Goal: Task Accomplishment & Management: Use online tool/utility

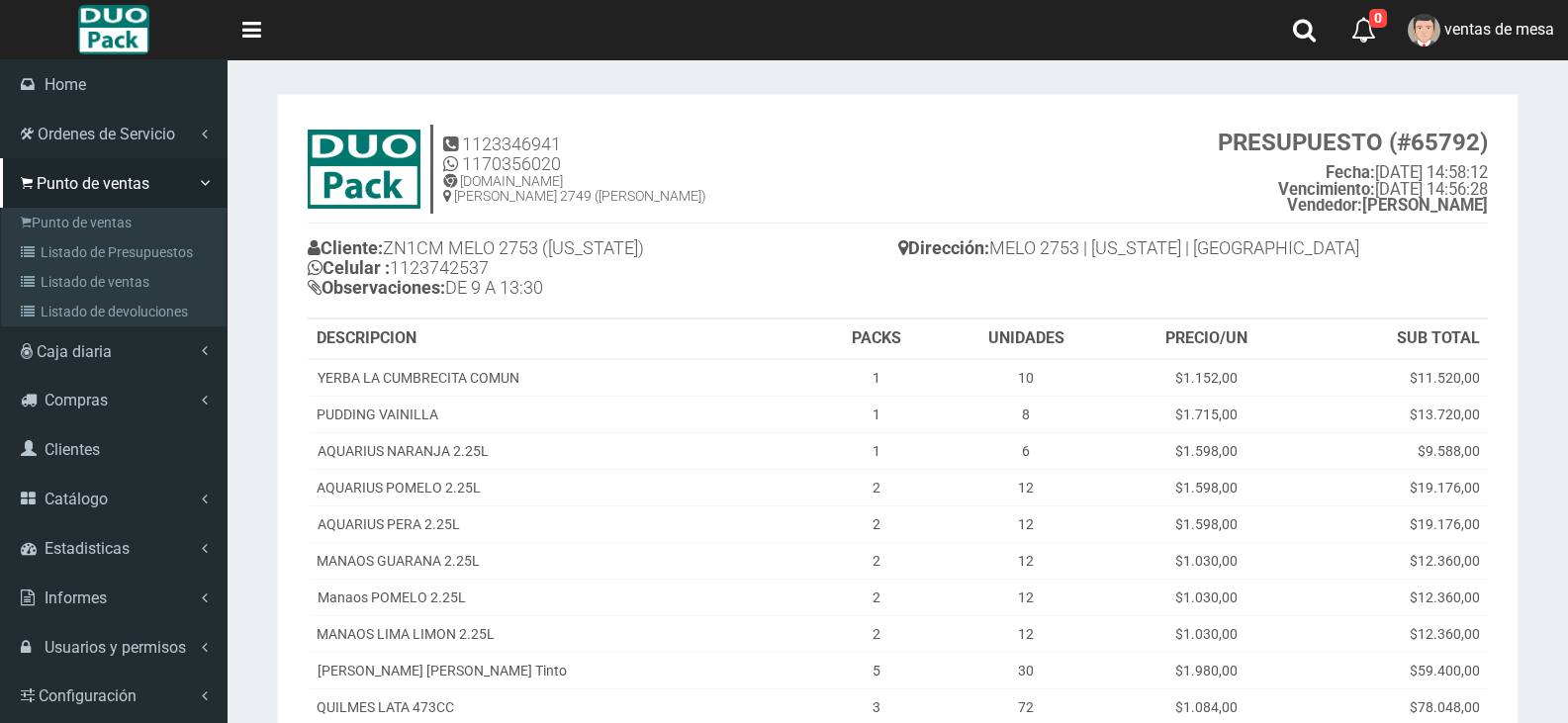
scroll to position [285, 0]
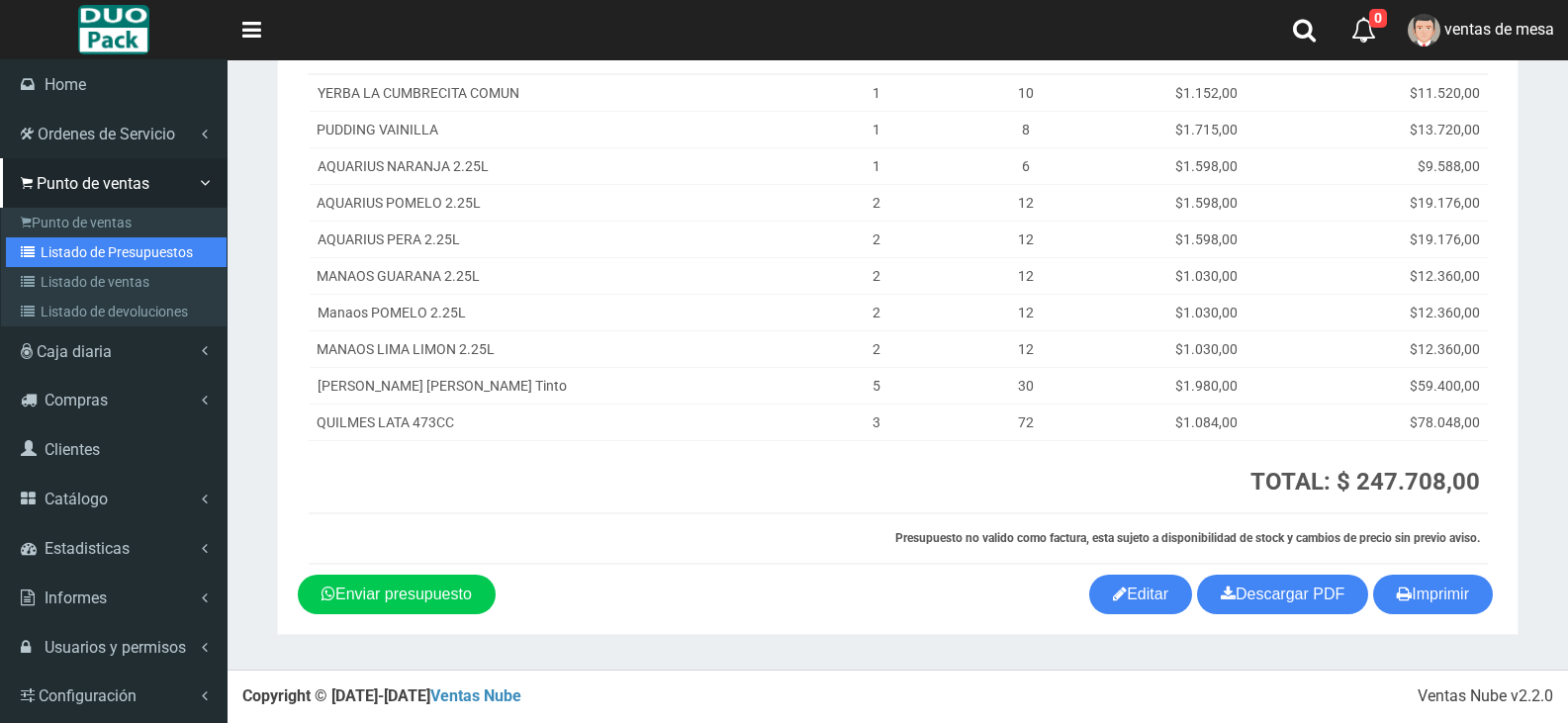
drag, startPoint x: 0, startPoint y: 0, endPoint x: 34, endPoint y: 242, distance: 244.4
click at [34, 242] on link "Listado de Presupuestos" at bounding box center [116, 252] width 220 height 30
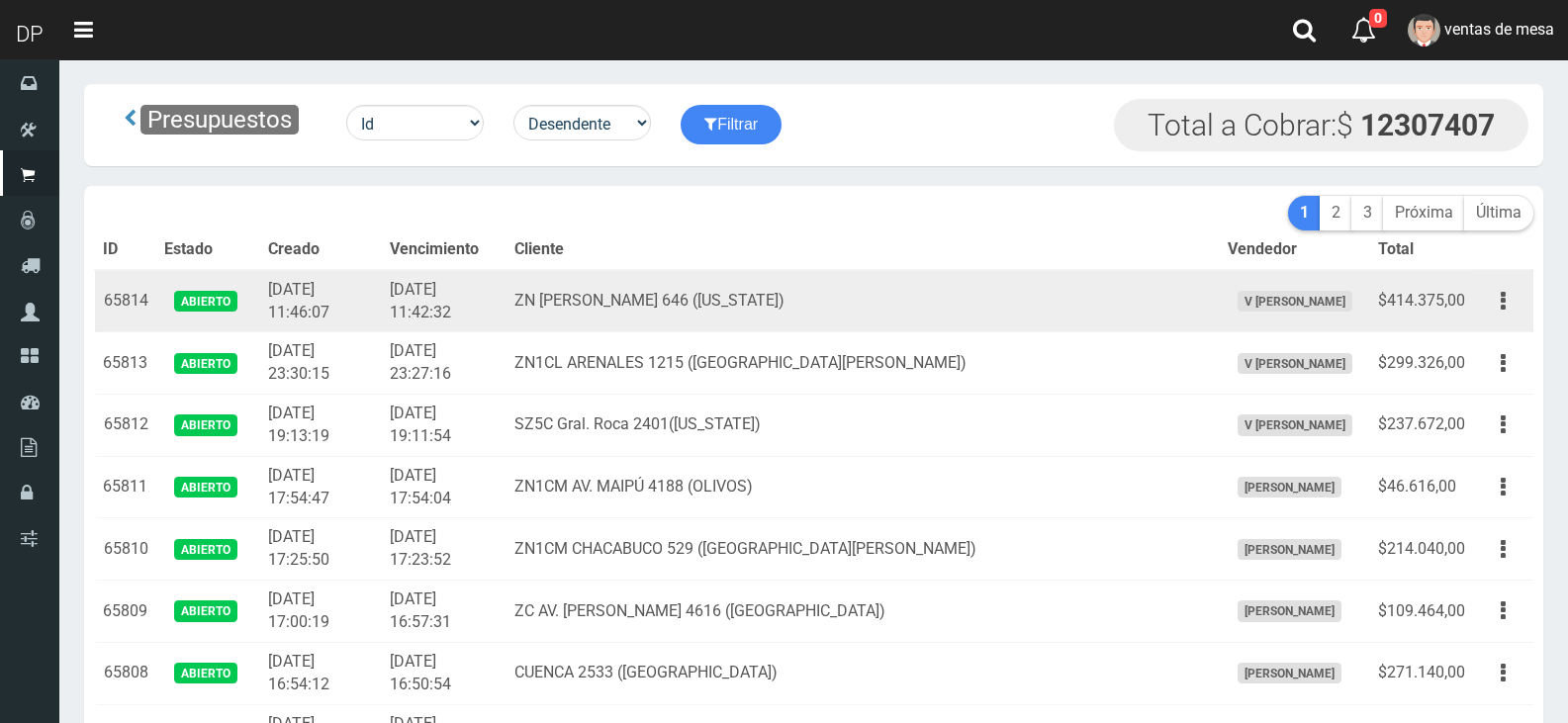
click at [664, 289] on td "ZN [PERSON_NAME] 646 ([US_STATE])" at bounding box center [863, 301] width 712 height 62
click at [663, 290] on td "ZN [PERSON_NAME] 646 ([US_STATE])" at bounding box center [863, 301] width 712 height 62
click at [702, 294] on td "ZN [PERSON_NAME] 646 ([US_STATE])" at bounding box center [863, 301] width 712 height 62
drag, startPoint x: 602, startPoint y: 294, endPoint x: 776, endPoint y: 304, distance: 174.3
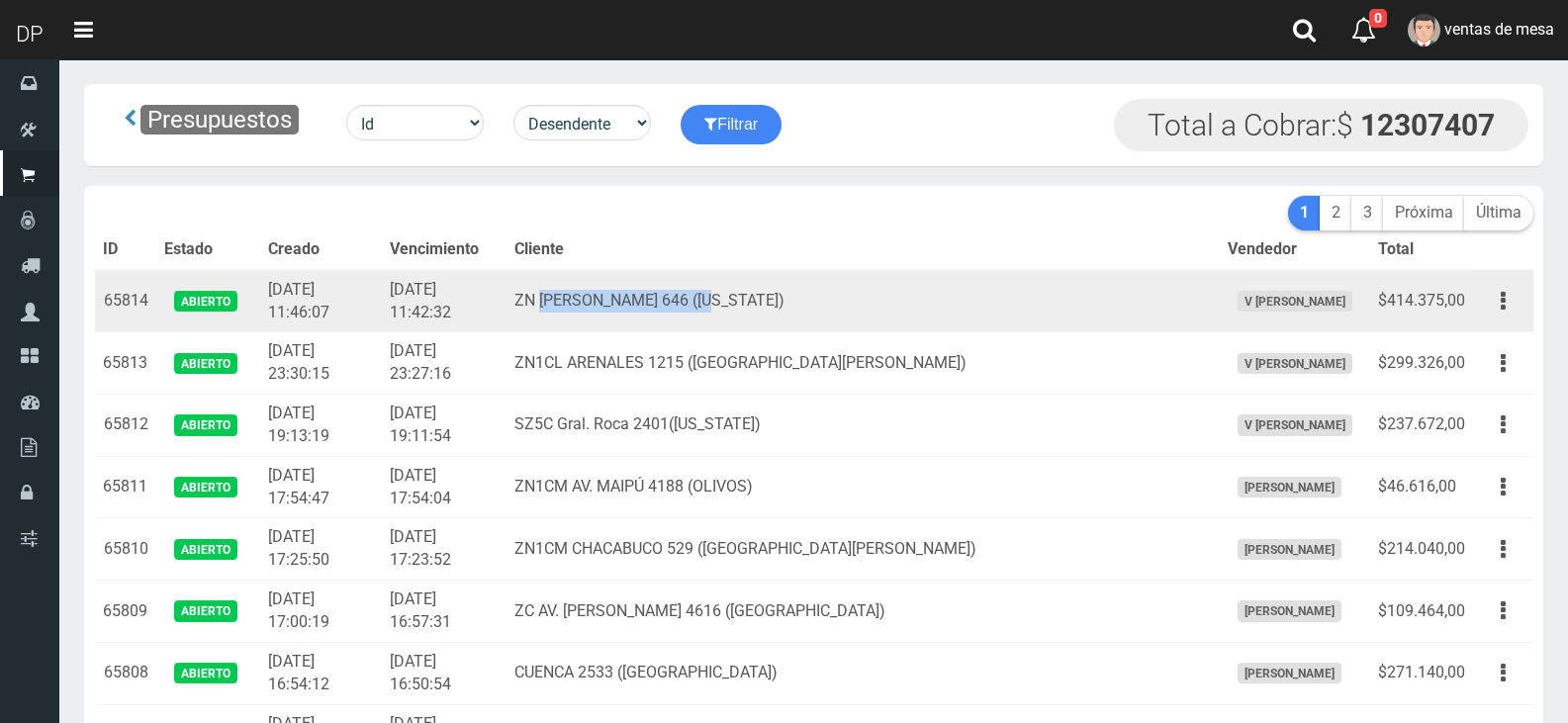
click at [776, 304] on td "ZN [PERSON_NAME] 646 ([US_STATE])" at bounding box center [863, 301] width 712 height 62
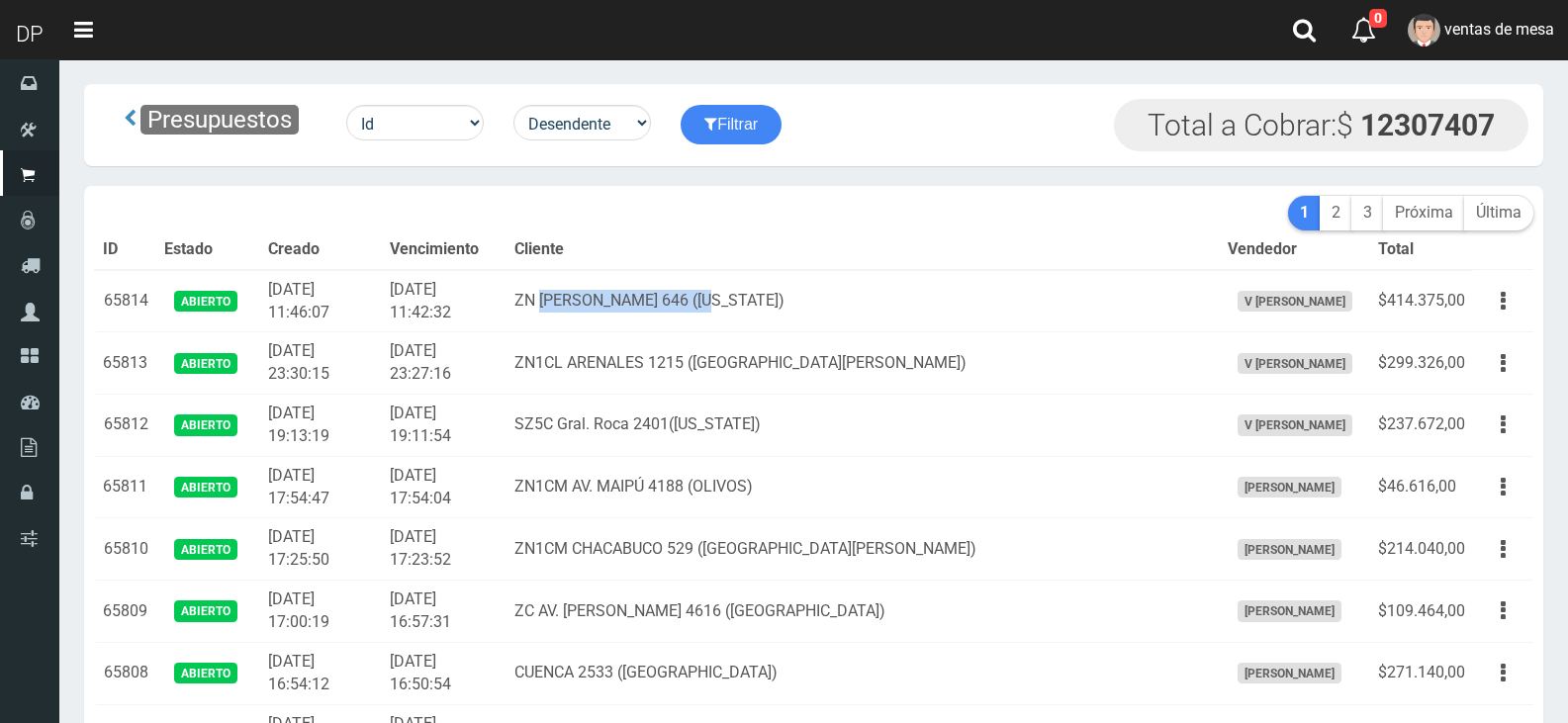
copy td "[PERSON_NAME] 646 ("
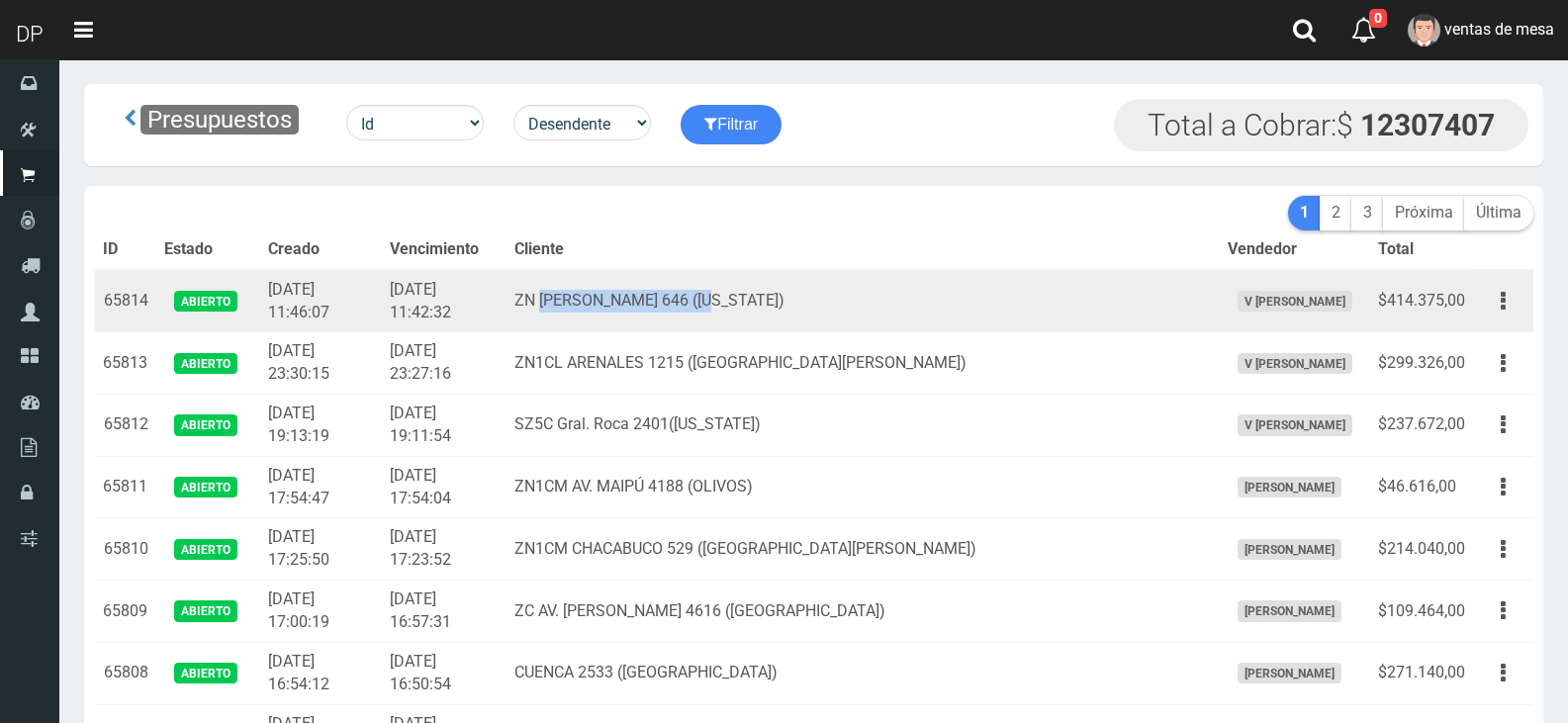
drag, startPoint x: 1519, startPoint y: 306, endPoint x: 1496, endPoint y: 336, distance: 37.8
click at [1517, 306] on button "button" at bounding box center [1503, 301] width 45 height 35
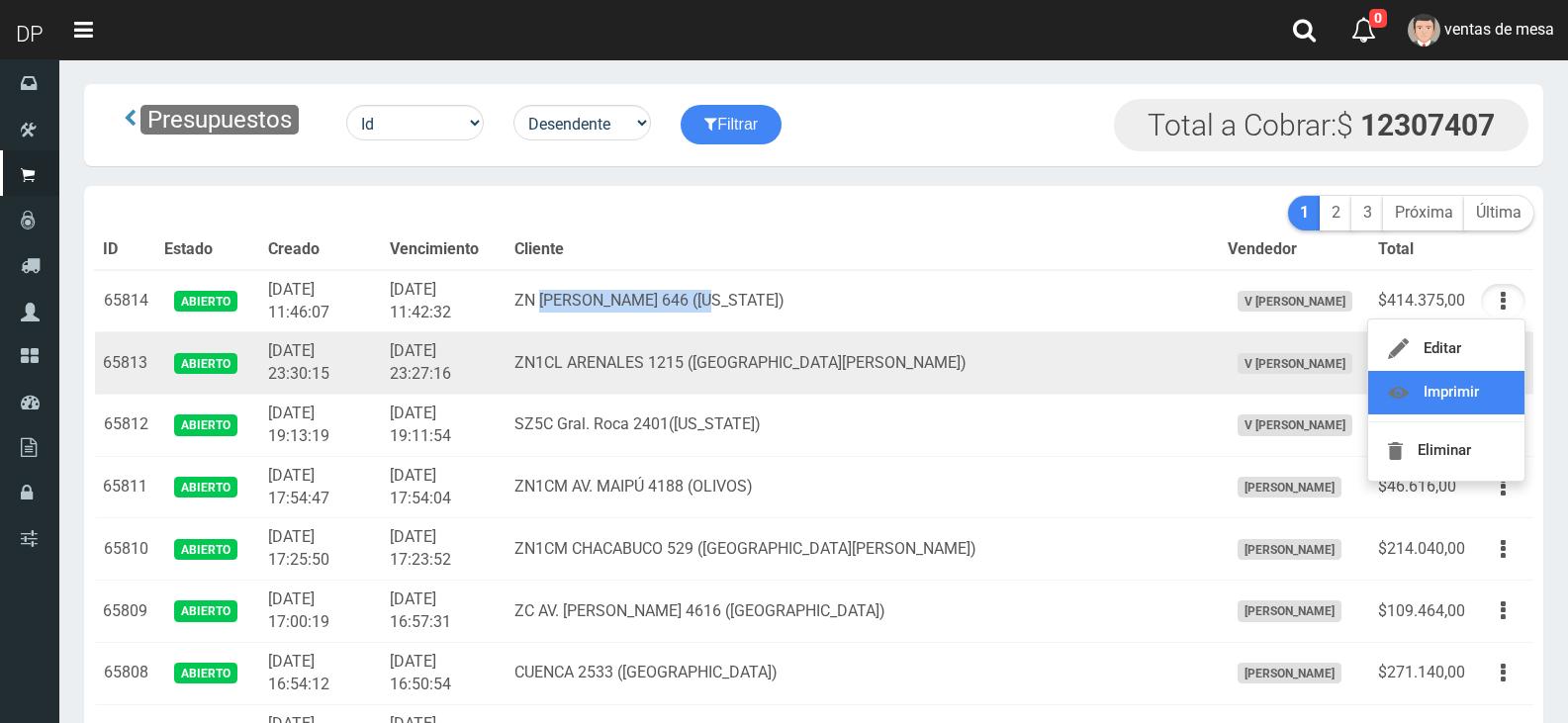
click at [1489, 376] on link "Imprimir" at bounding box center [1446, 393] width 157 height 44
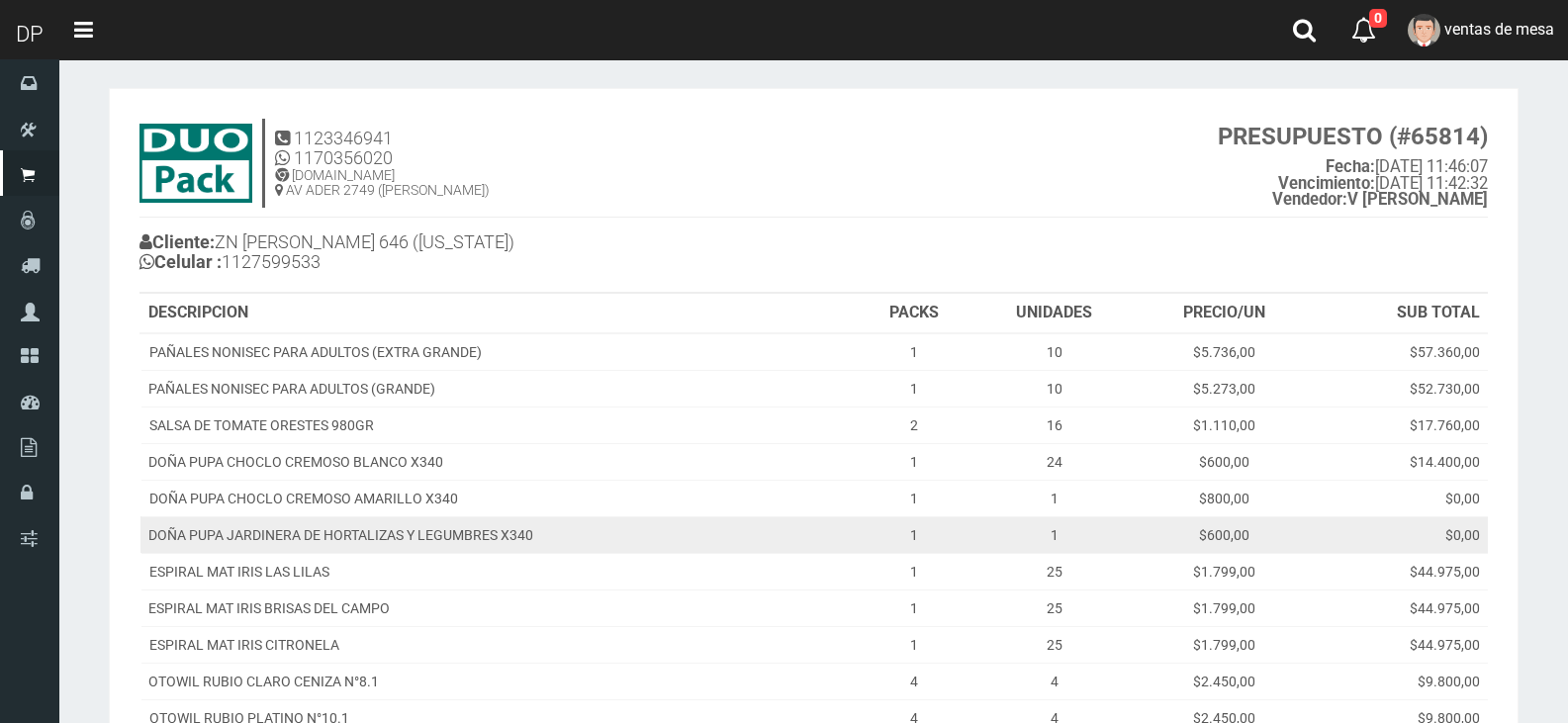
scroll to position [692, 0]
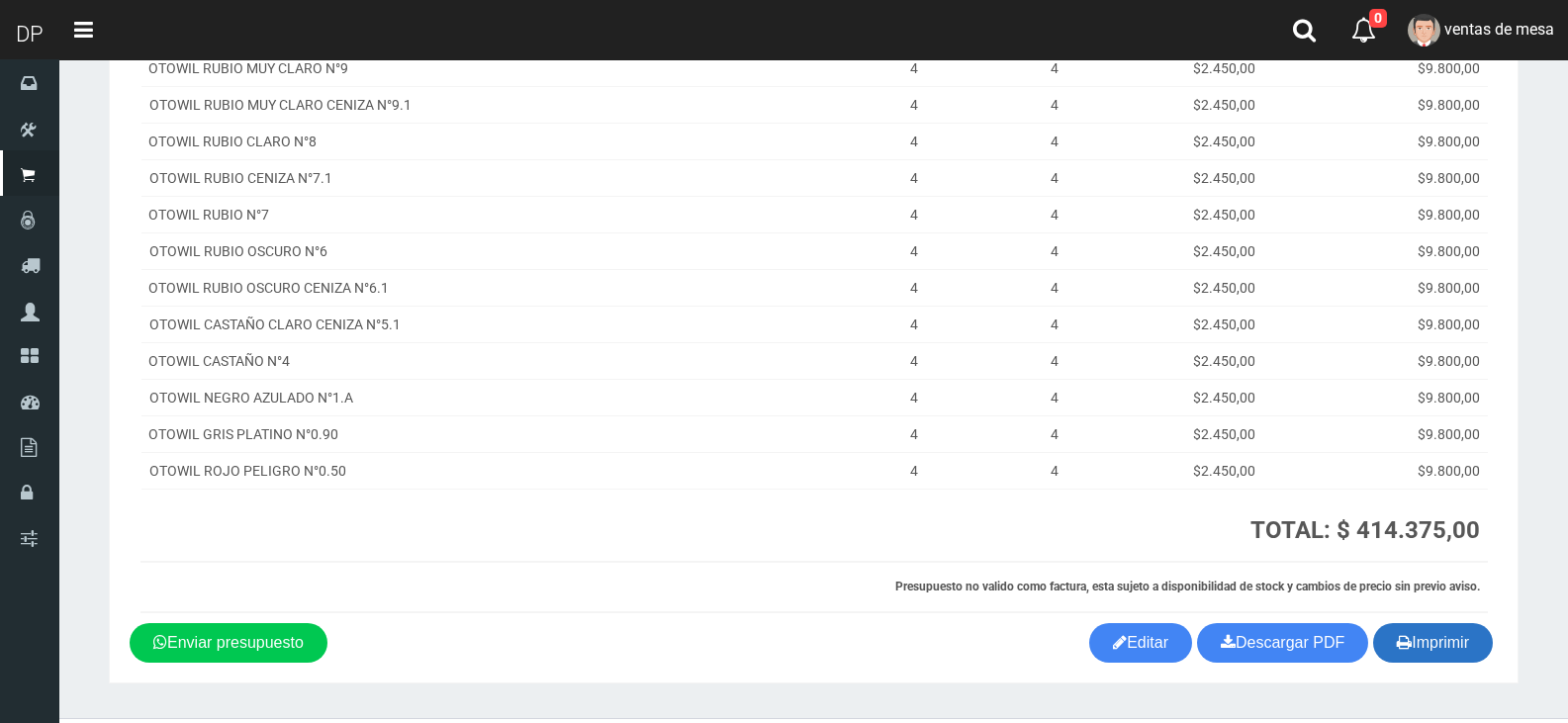
click at [1440, 646] on button "Imprimir" at bounding box center [1432, 643] width 120 height 40
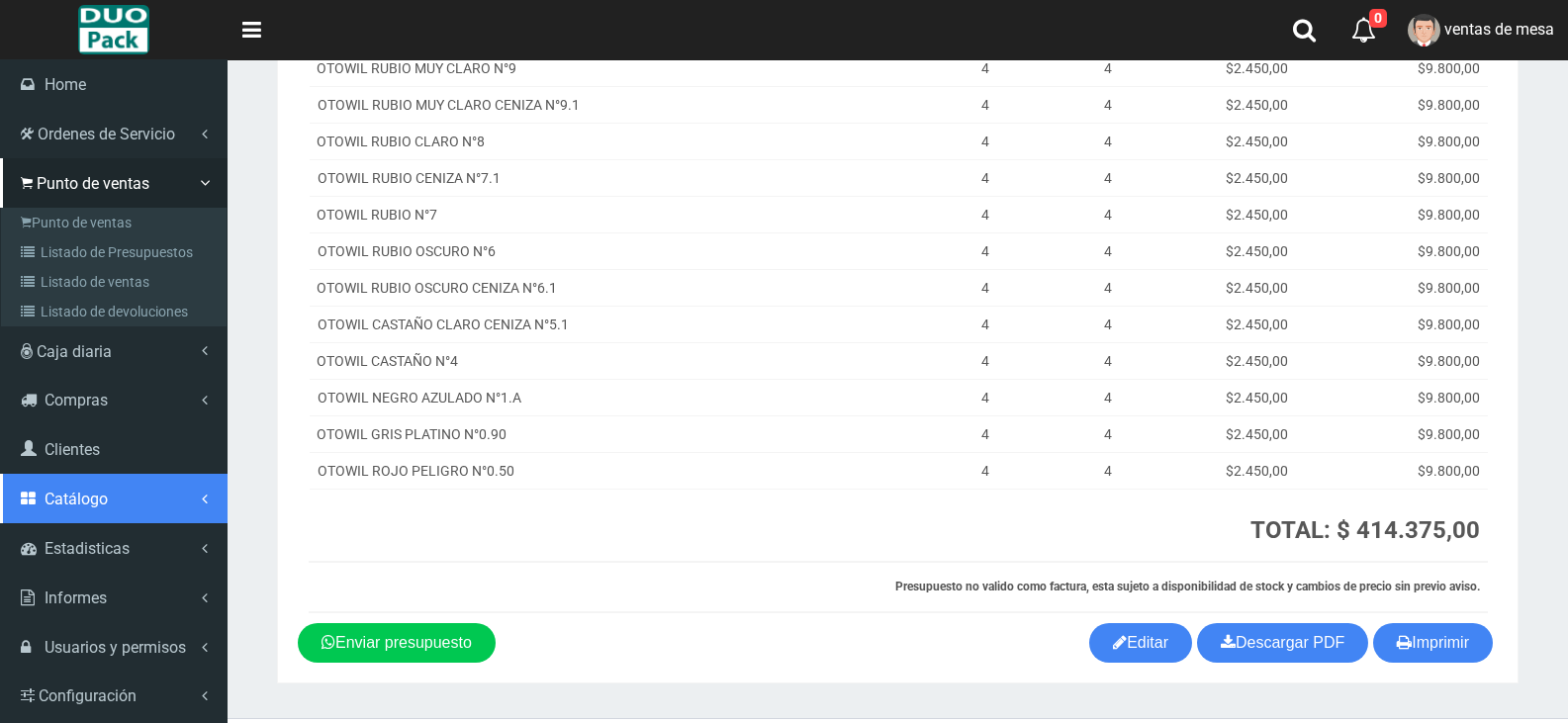
click at [54, 486] on link "Catálogo" at bounding box center [113, 499] width 227 height 50
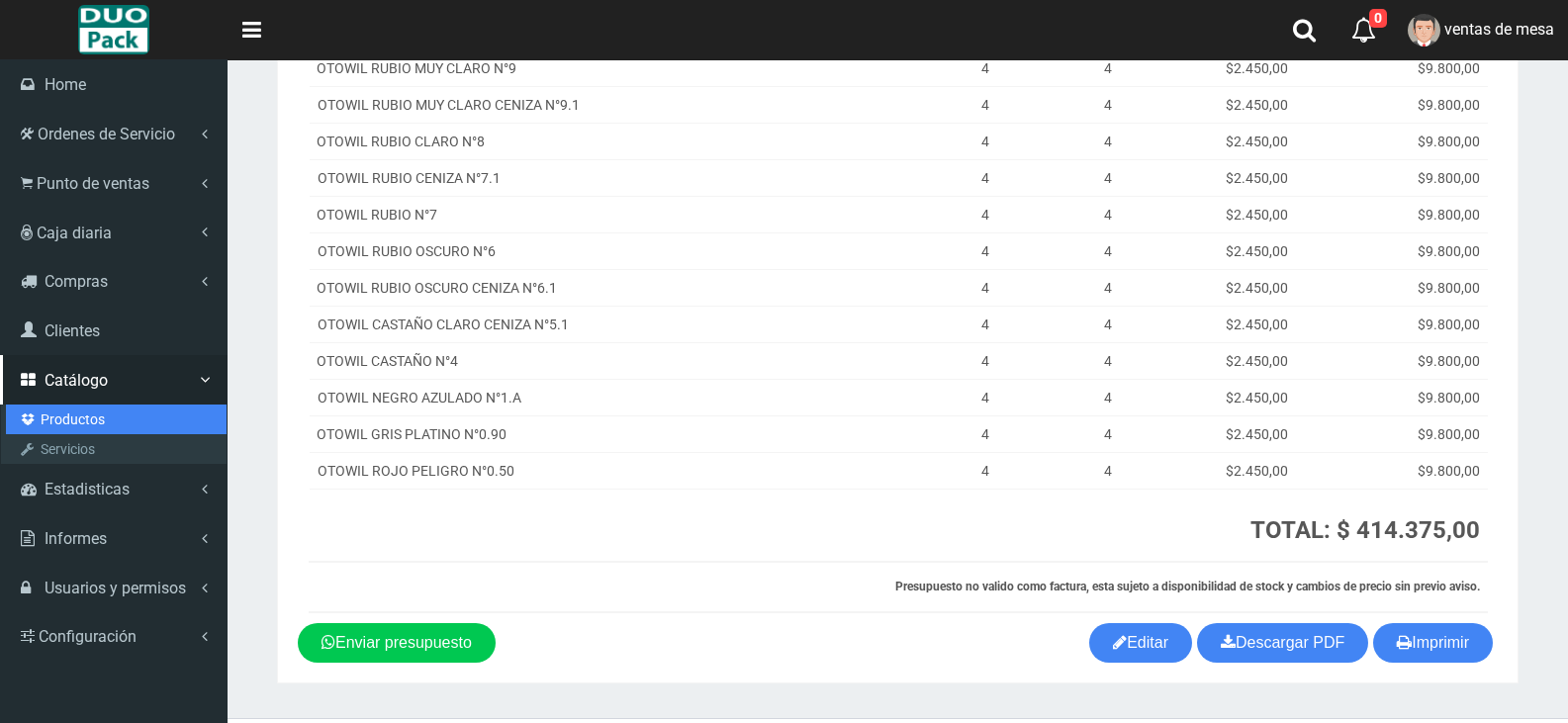
click at [65, 427] on link "Productos" at bounding box center [116, 420] width 220 height 30
